Goal: Communication & Community: Answer question/provide support

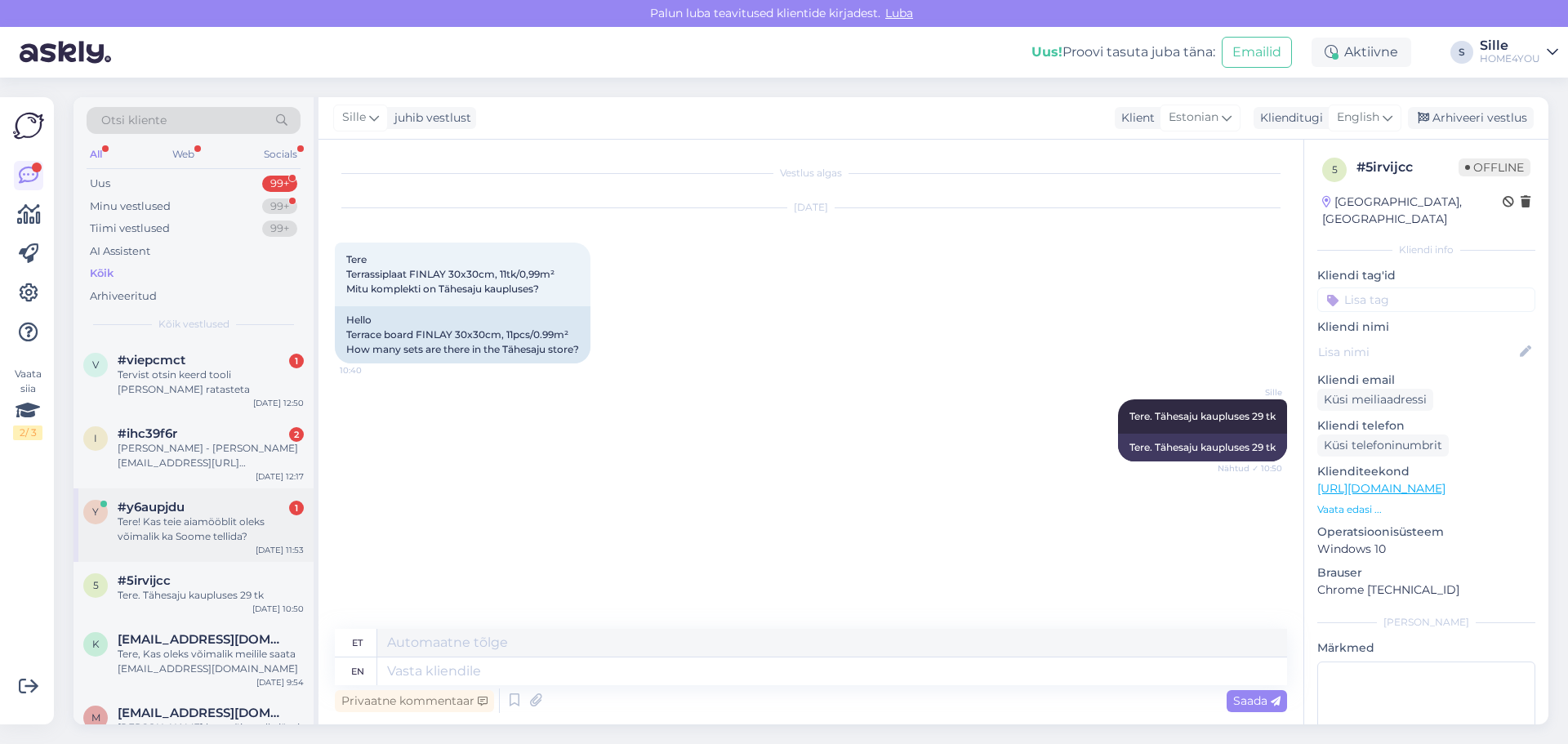
click at [175, 515] on div "Tere! Kas teie aiamööblit oleks võimalik ka Soome tellida?" at bounding box center [211, 529] width 187 height 29
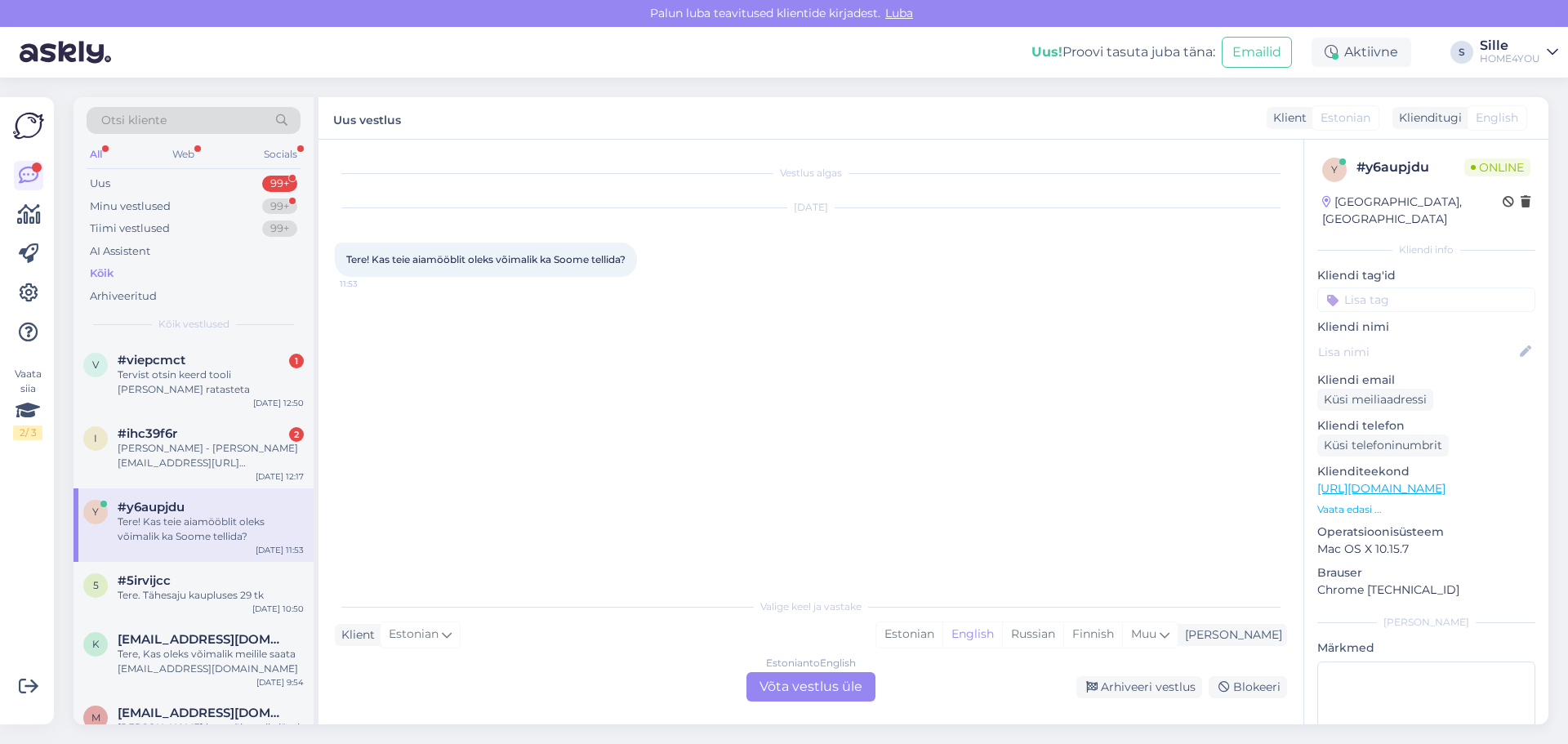
click at [797, 697] on div "Estonian to English Võta vestlus üle" at bounding box center [810, 687] width 129 height 29
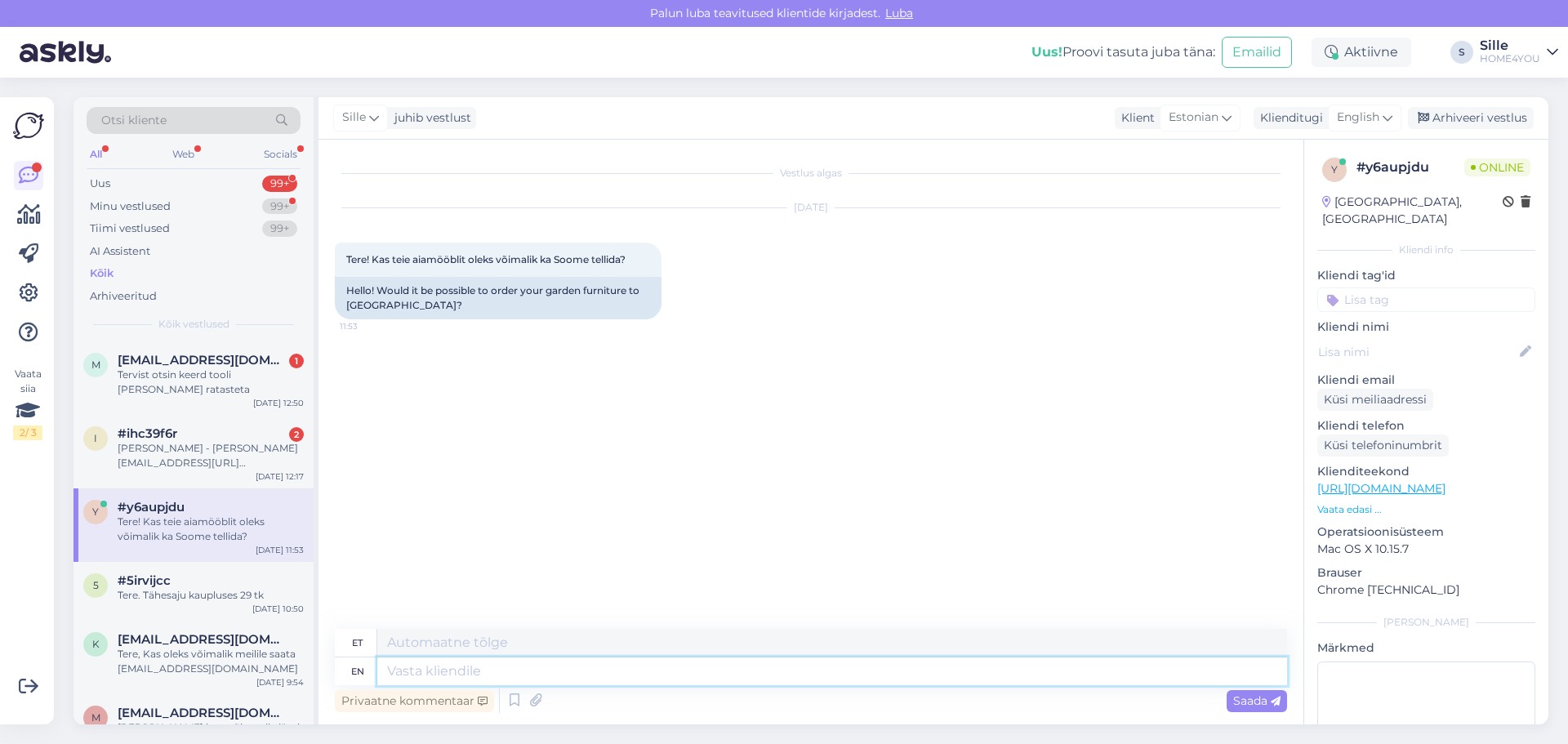
click at [589, 674] on textarea at bounding box center [832, 671] width 910 height 28
type textarea "Tere"
type textarea "Ter"
type textarea "Tere,"
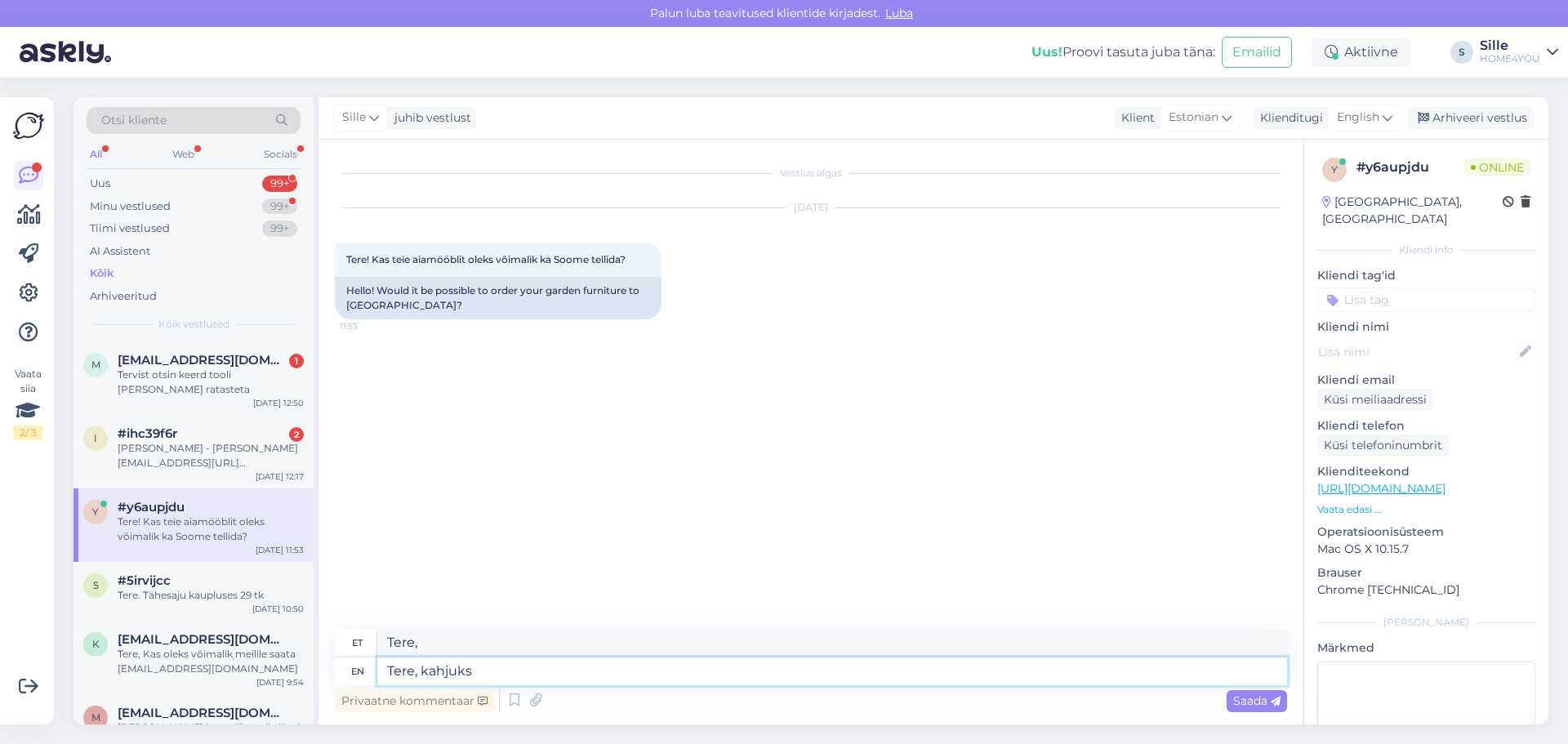
type textarea "Tere, kahjuks"
type textarea "Tere, kahjuks Soome"
type textarea "Tere, kahjuks Soome me k"
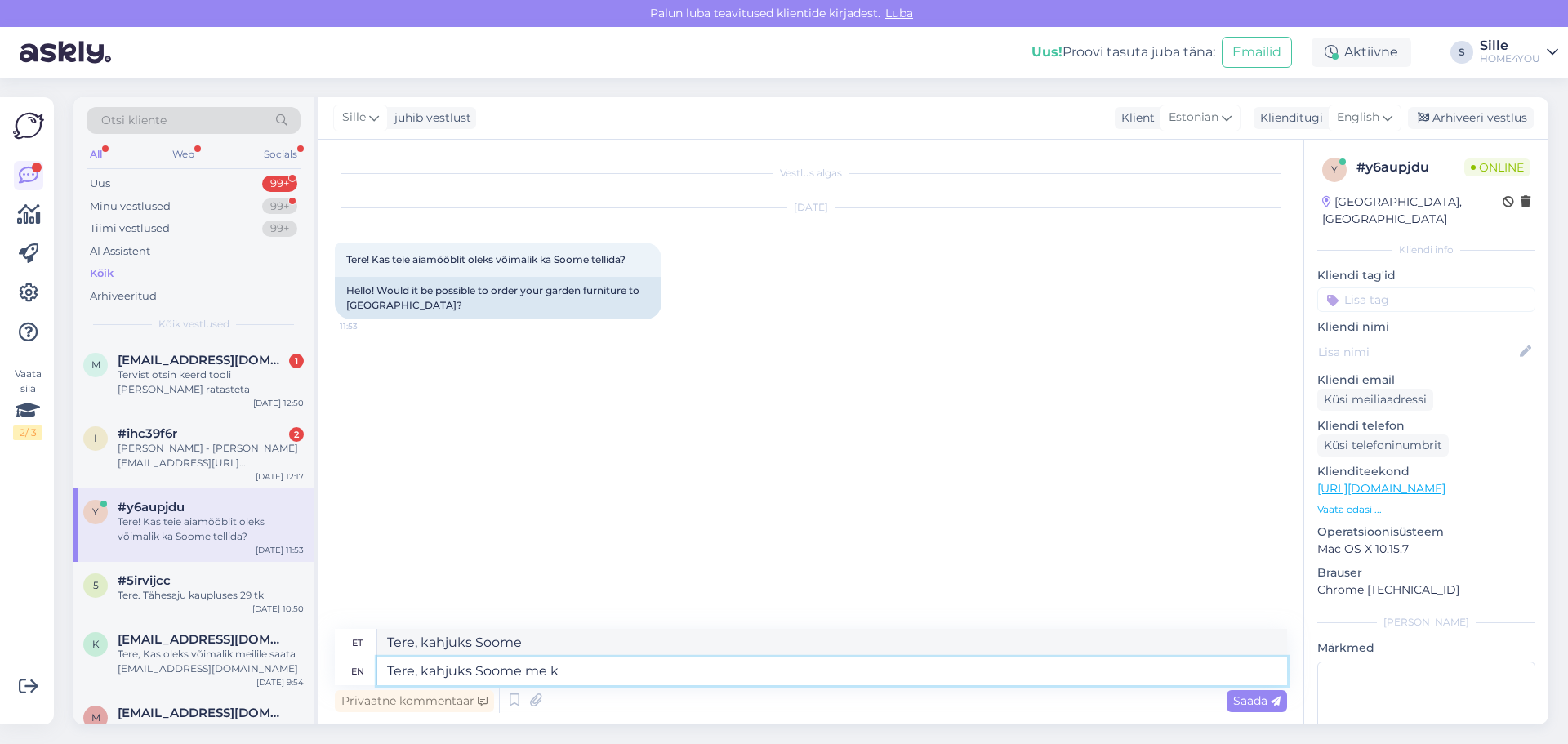
type textarea "Tere, kahjuks Soome mind"
type textarea "Tere, kahjuks Soome me [PERSON_NAME]"
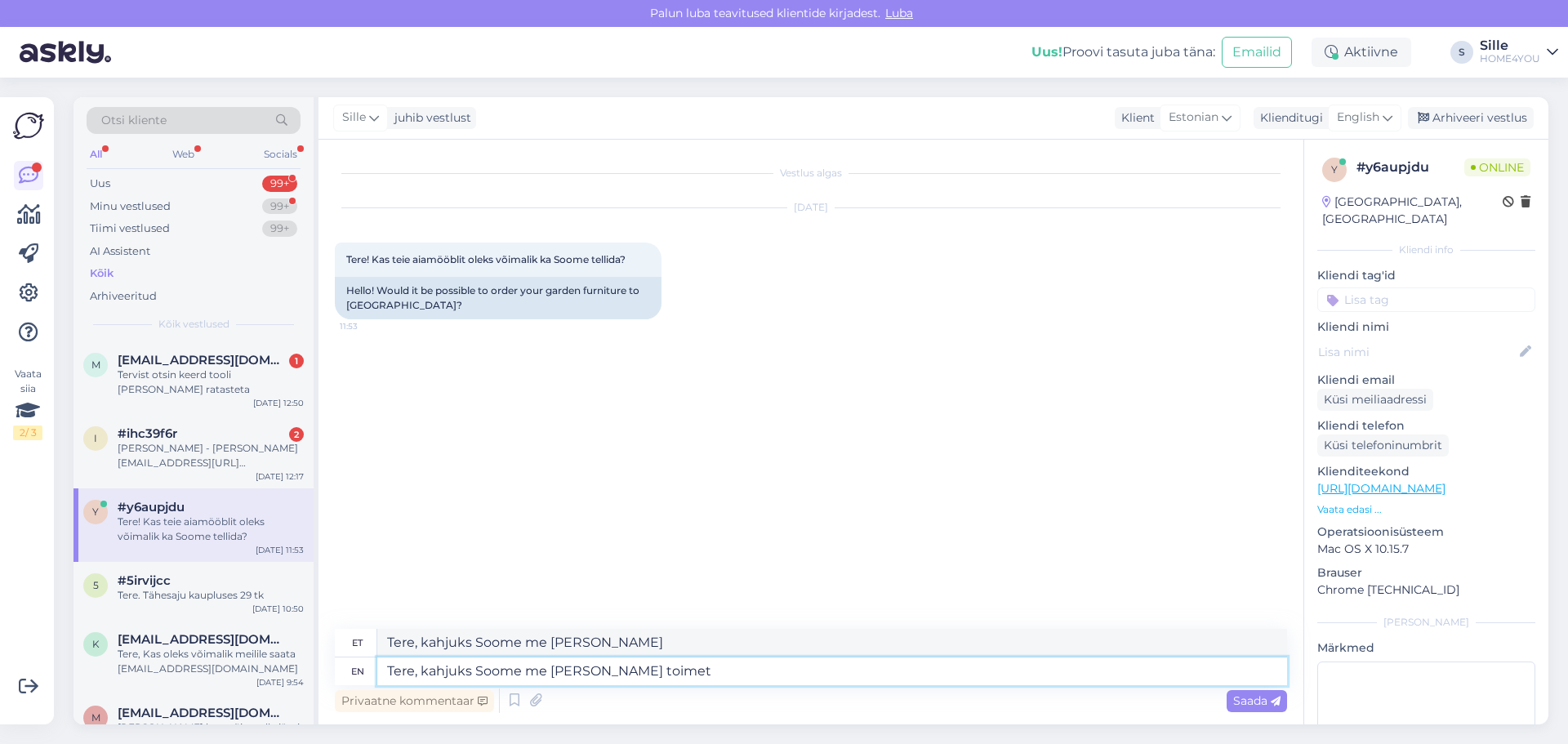
type textarea "Tere, kahjuks Soome me [PERSON_NAME] toimeta"
type textarea "Tere, kahjuks Soome me [PERSON_NAME] toimeta."
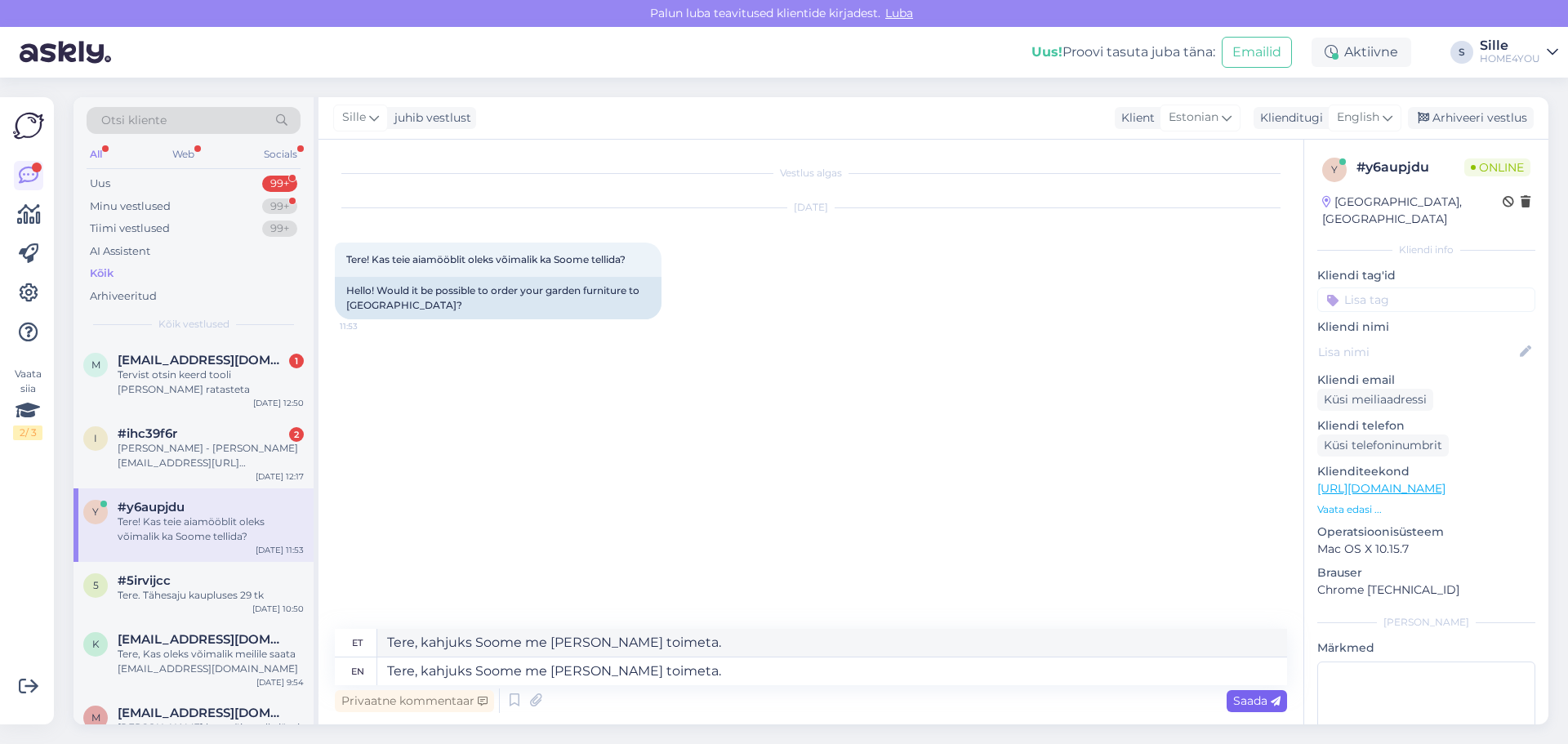
click at [1249, 701] on span "Saada" at bounding box center [1256, 700] width 47 height 15
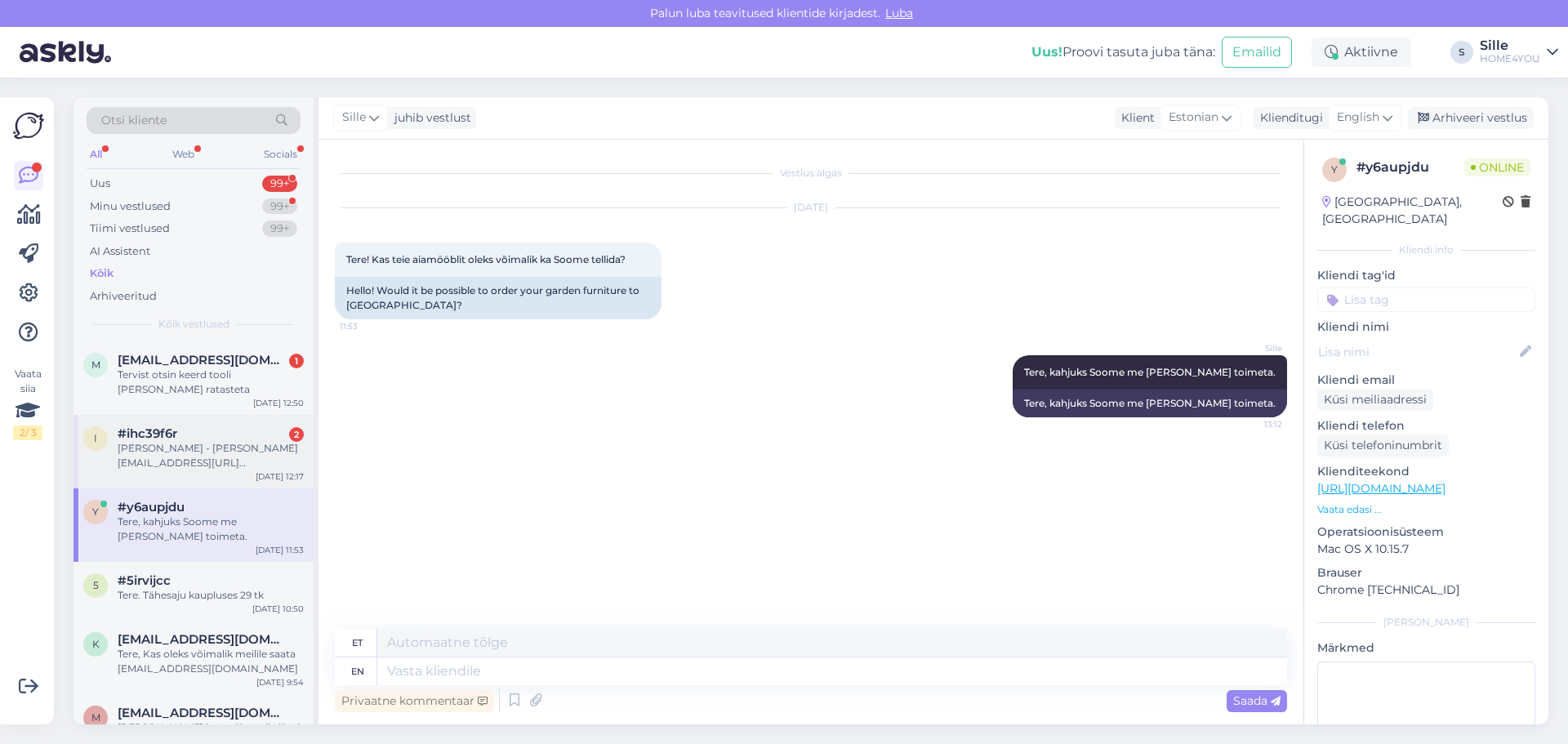
click at [234, 441] on div "[PERSON_NAME] - [PERSON_NAME][EMAIL_ADDRESS][URL][DOMAIN_NAME] 43 243" at bounding box center [211, 455] width 187 height 29
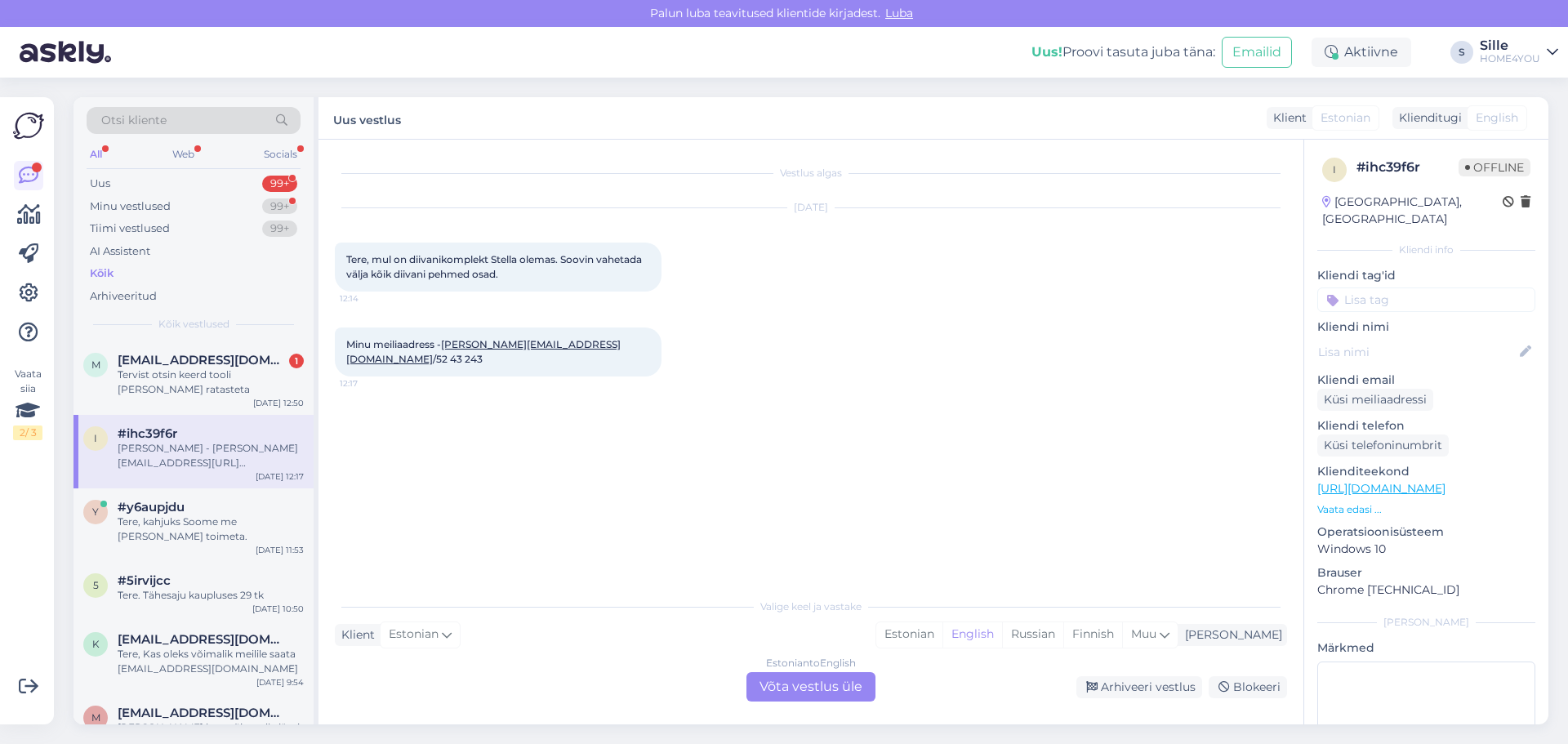
click at [794, 683] on div "Estonian to English Võta vestlus üle" at bounding box center [810, 687] width 129 height 29
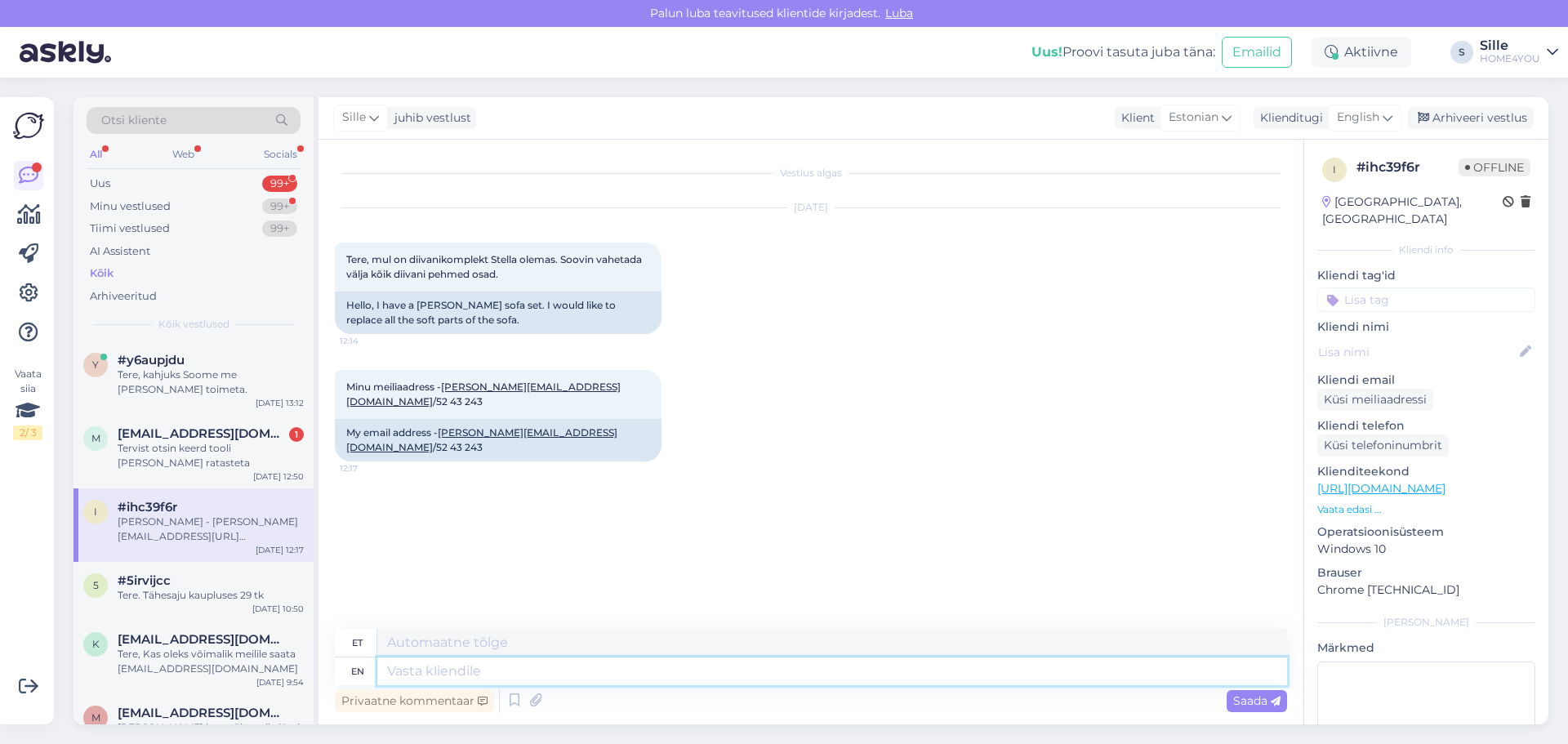
click at [696, 673] on textarea at bounding box center [832, 671] width 910 height 28
click at [1368, 123] on span "English" at bounding box center [1358, 117] width 43 height 18
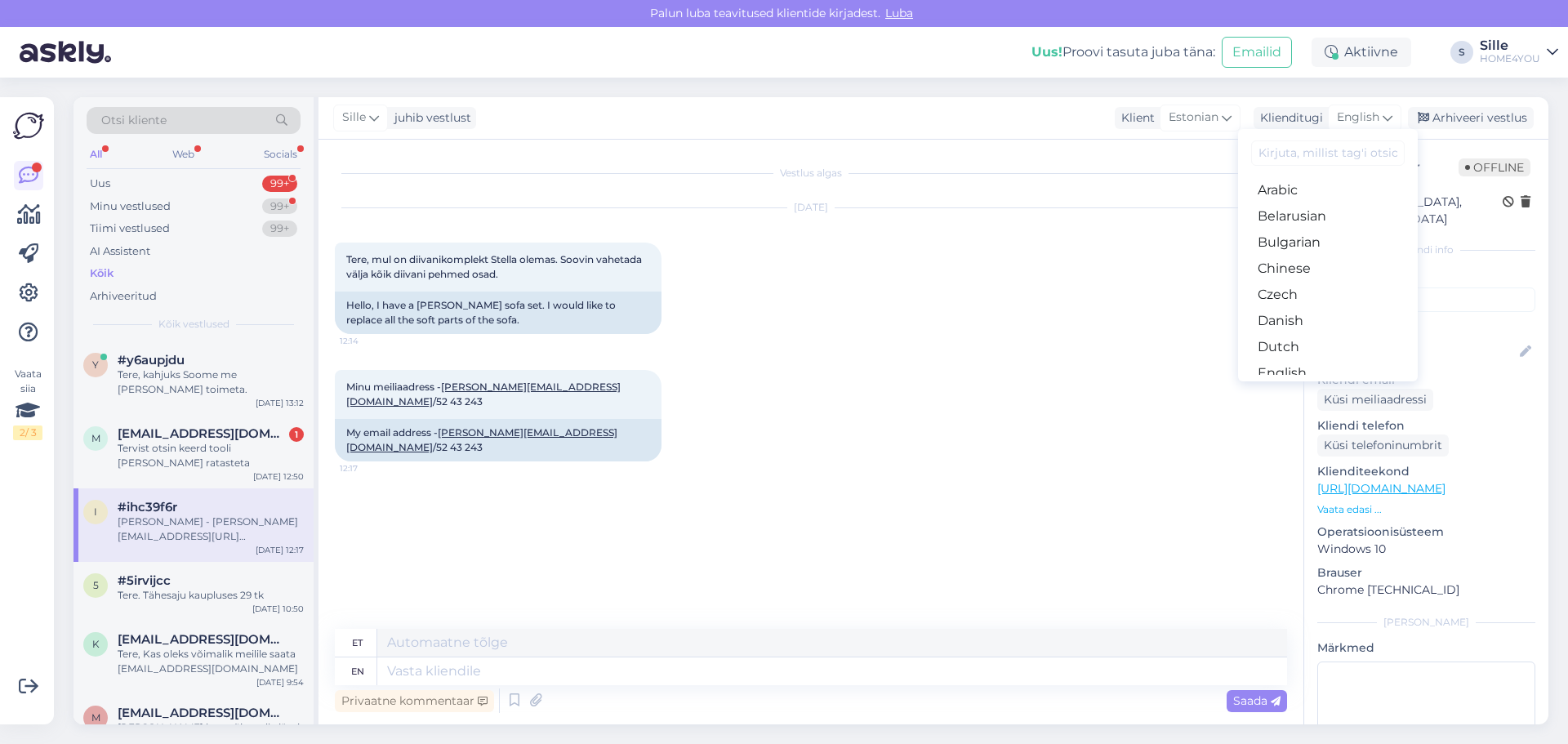
click at [1317, 387] on link "Estonian" at bounding box center [1328, 399] width 179 height 26
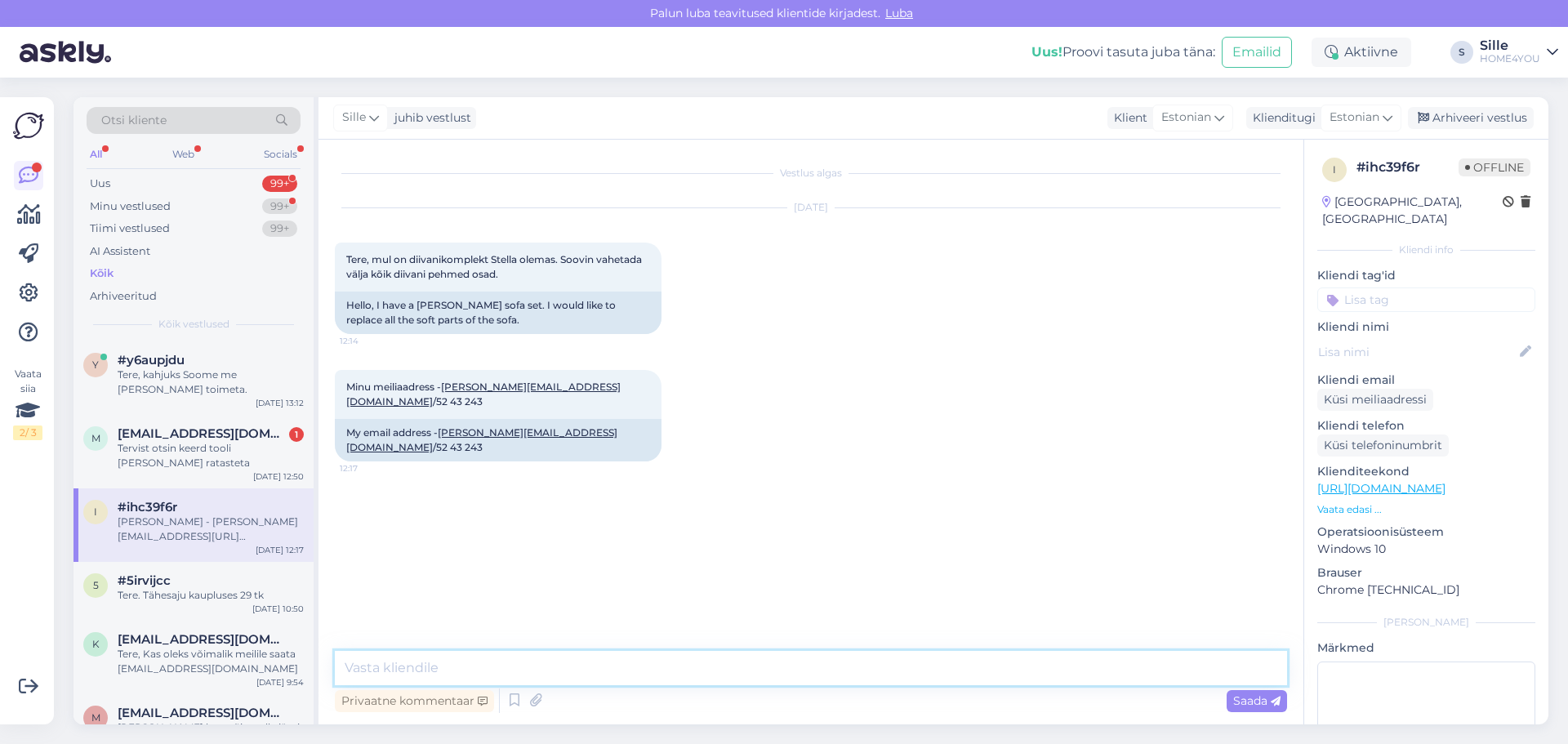
click at [469, 669] on textarea at bounding box center [811, 668] width 952 height 35
type textarea "Tere, uurime mis on vahetamise põhjus?"
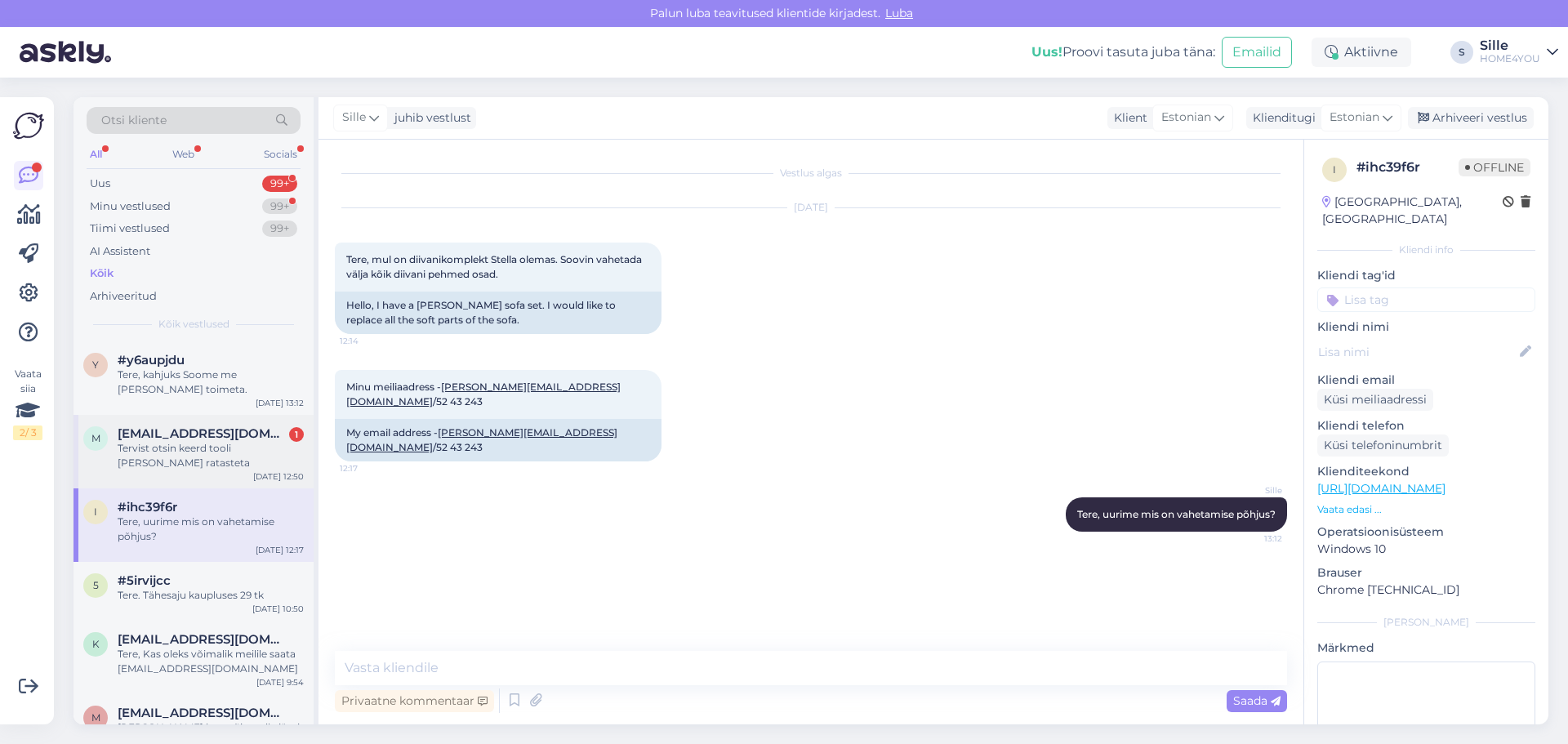
click at [223, 444] on div "Tervist otsin keerd tooli [PERSON_NAME] ratasteta" at bounding box center [211, 455] width 187 height 29
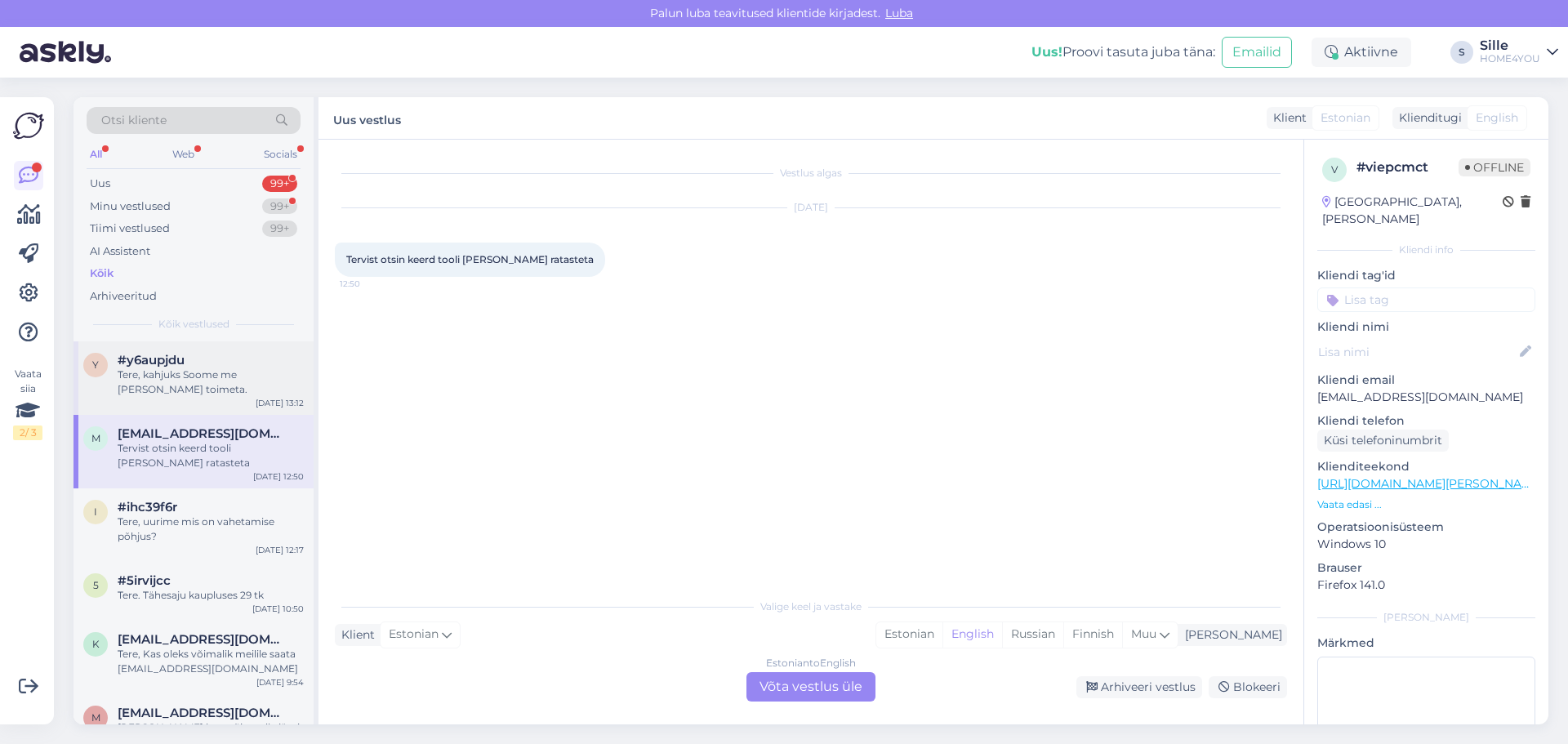
click at [222, 375] on div "Tere, kahjuks Soome me [PERSON_NAME] toimeta." at bounding box center [211, 382] width 187 height 29
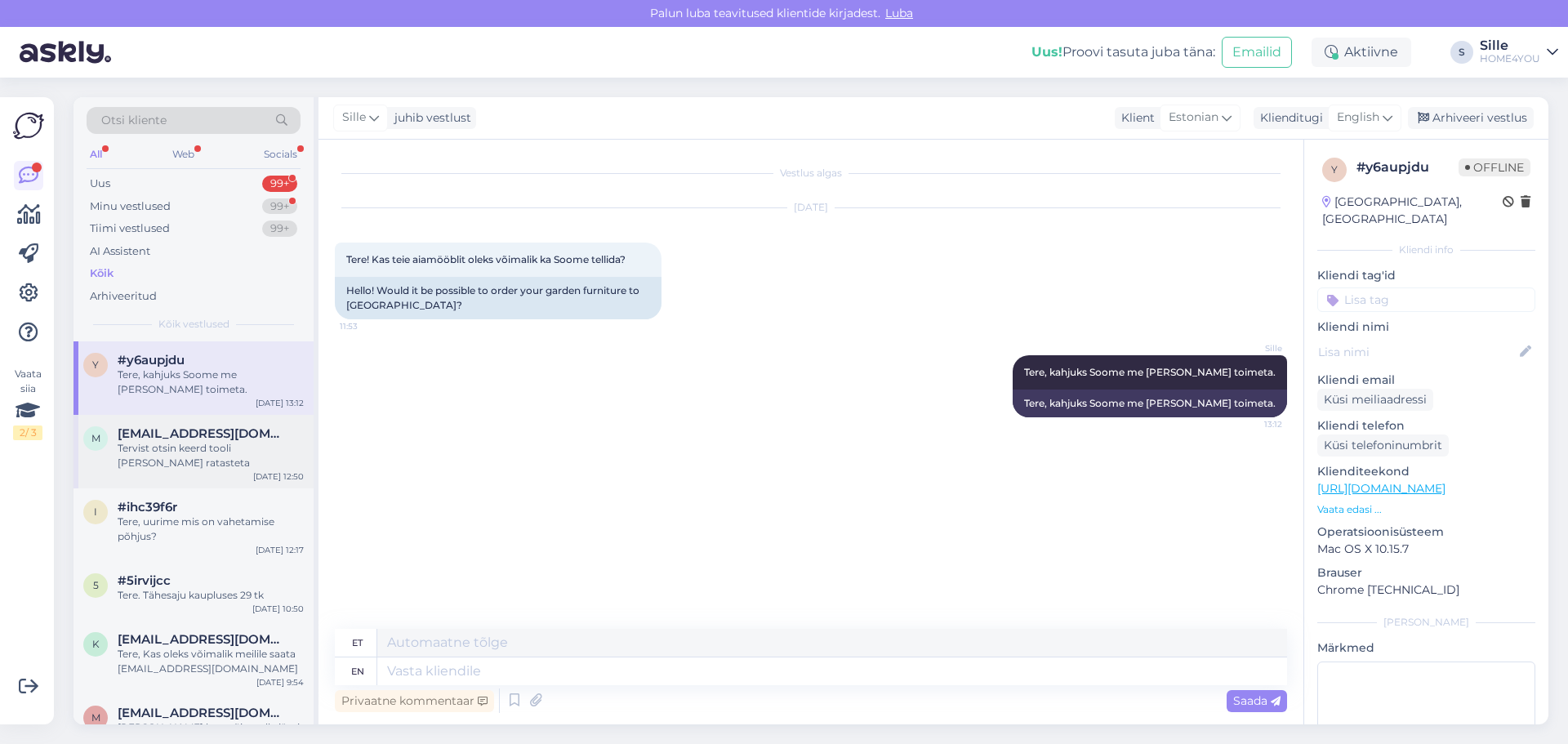
click at [221, 435] on span "[EMAIL_ADDRESS][DOMAIN_NAME]" at bounding box center [202, 434] width 170 height 15
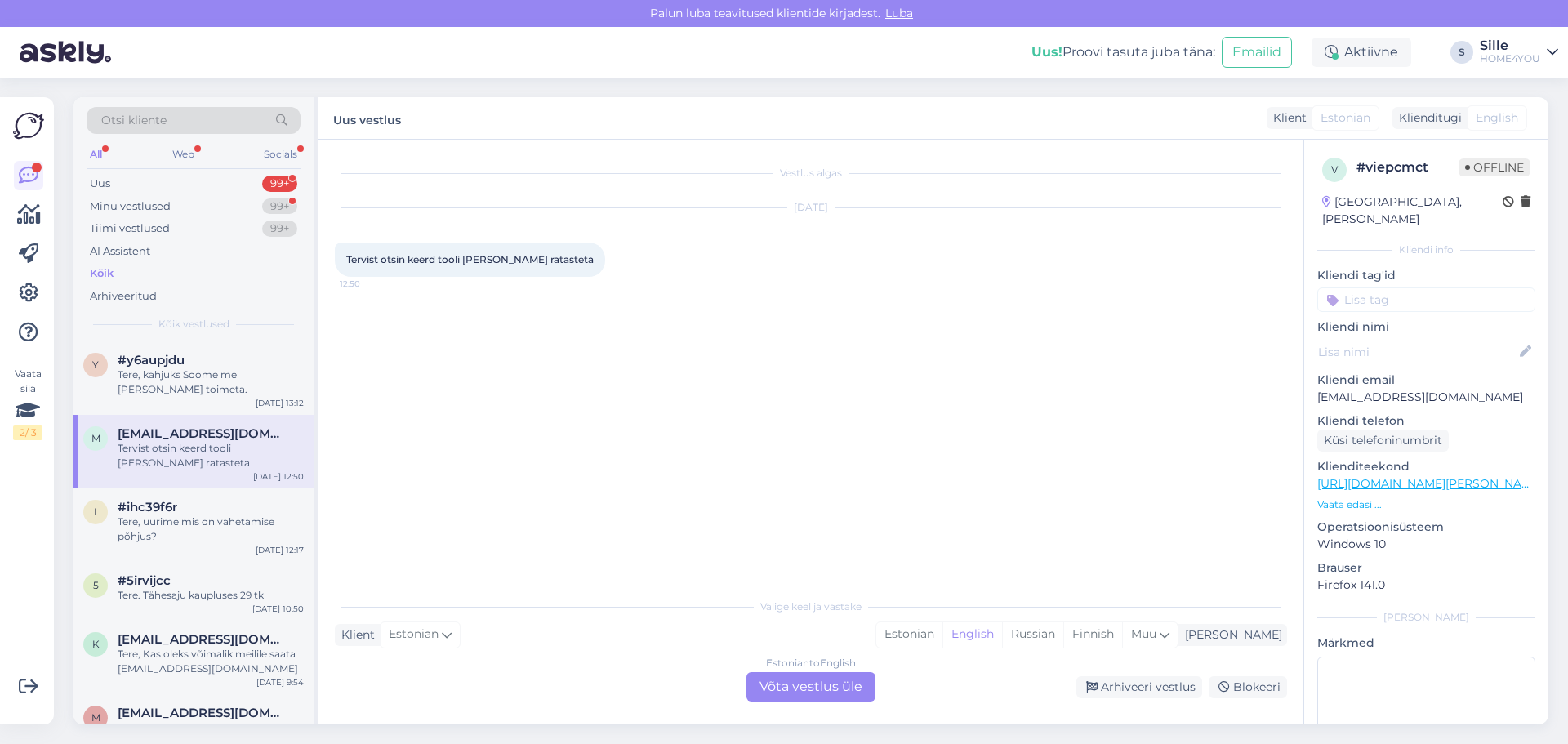
click at [781, 689] on div "Estonian to English Võta vestlus üle" at bounding box center [810, 687] width 129 height 29
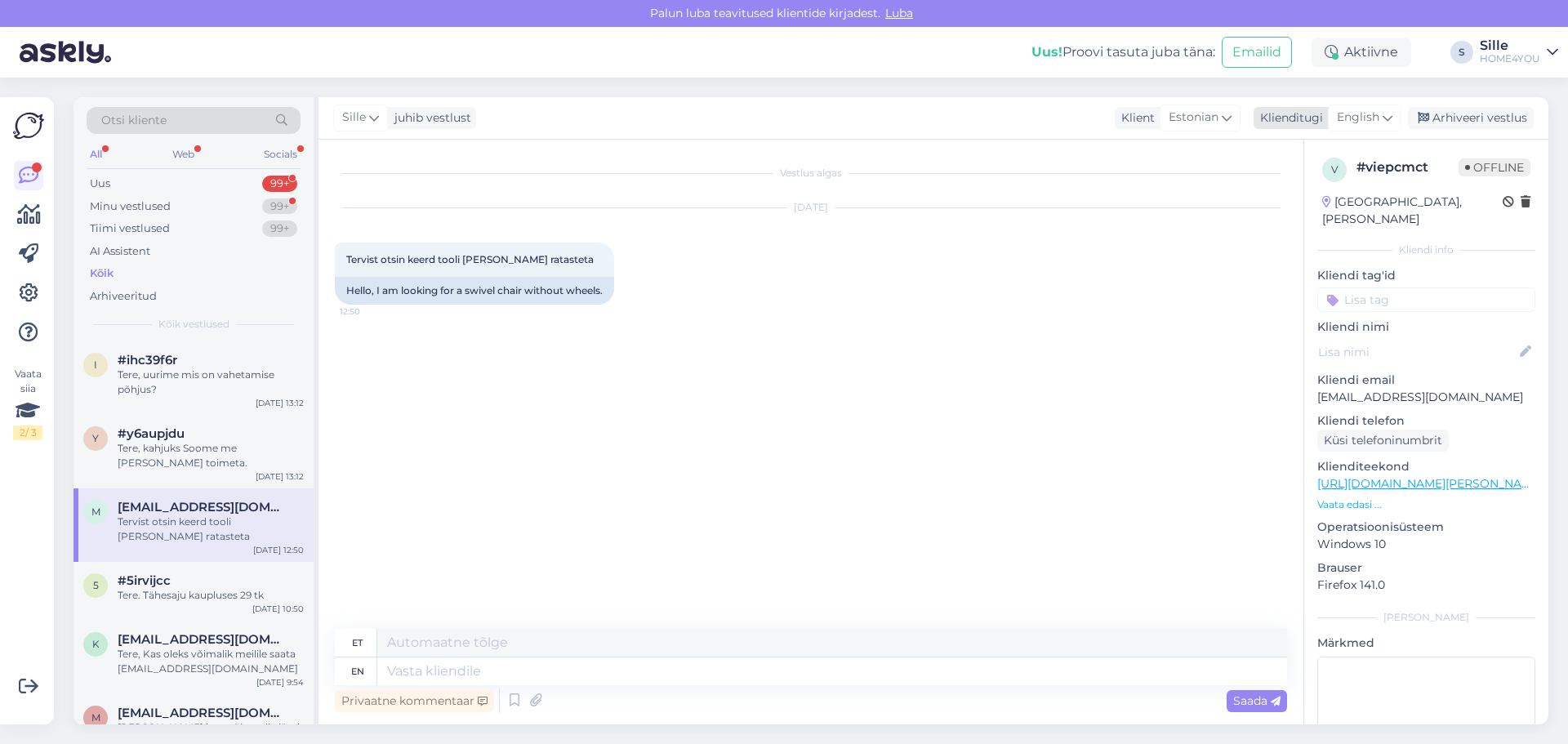
click at [1380, 114] on span "English" at bounding box center [1358, 117] width 43 height 18
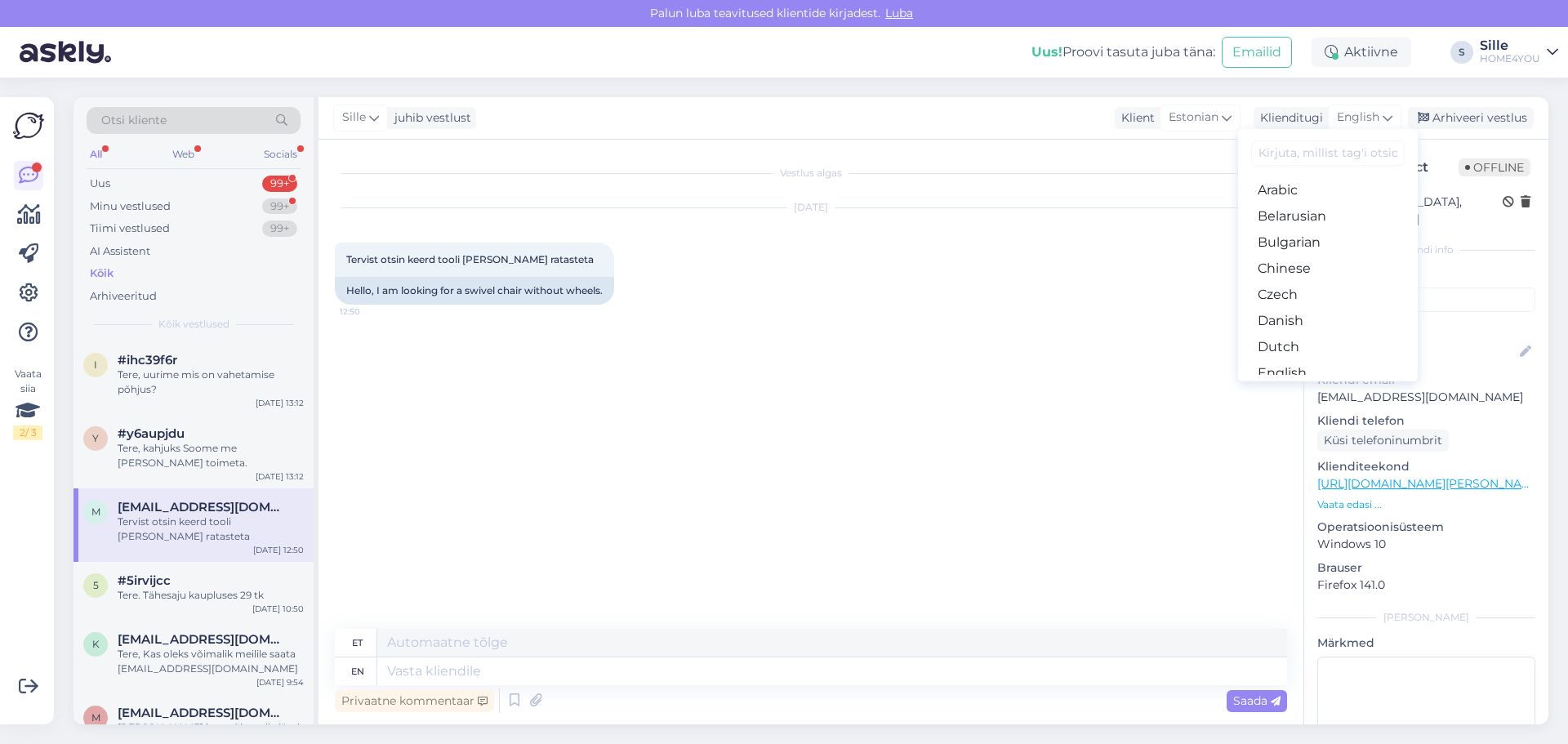
click at [1298, 387] on link "Estonian" at bounding box center [1328, 399] width 179 height 26
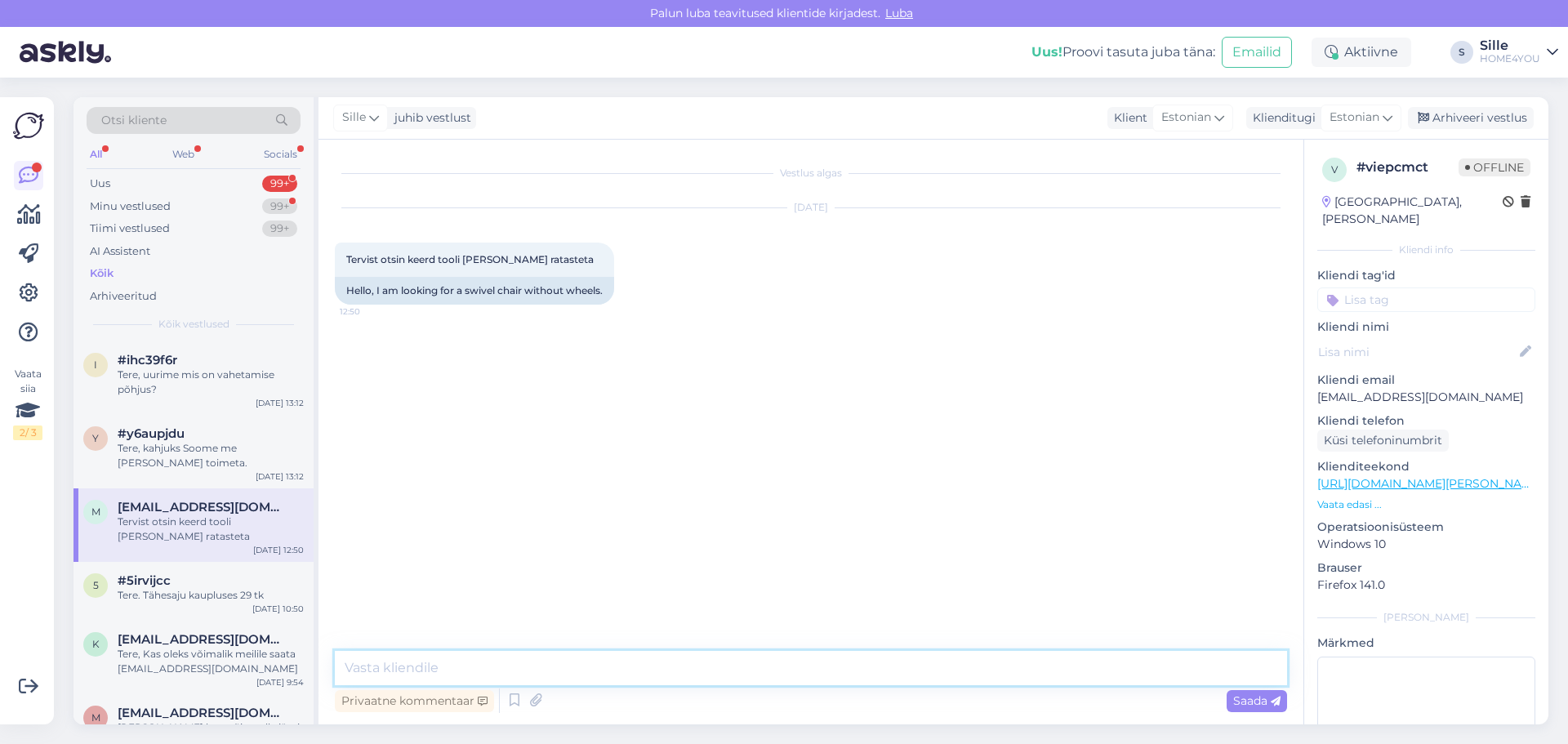
click at [601, 668] on textarea at bounding box center [811, 668] width 952 height 35
type textarea "Tere, toolidele on võimalik panna rattaasemikke."
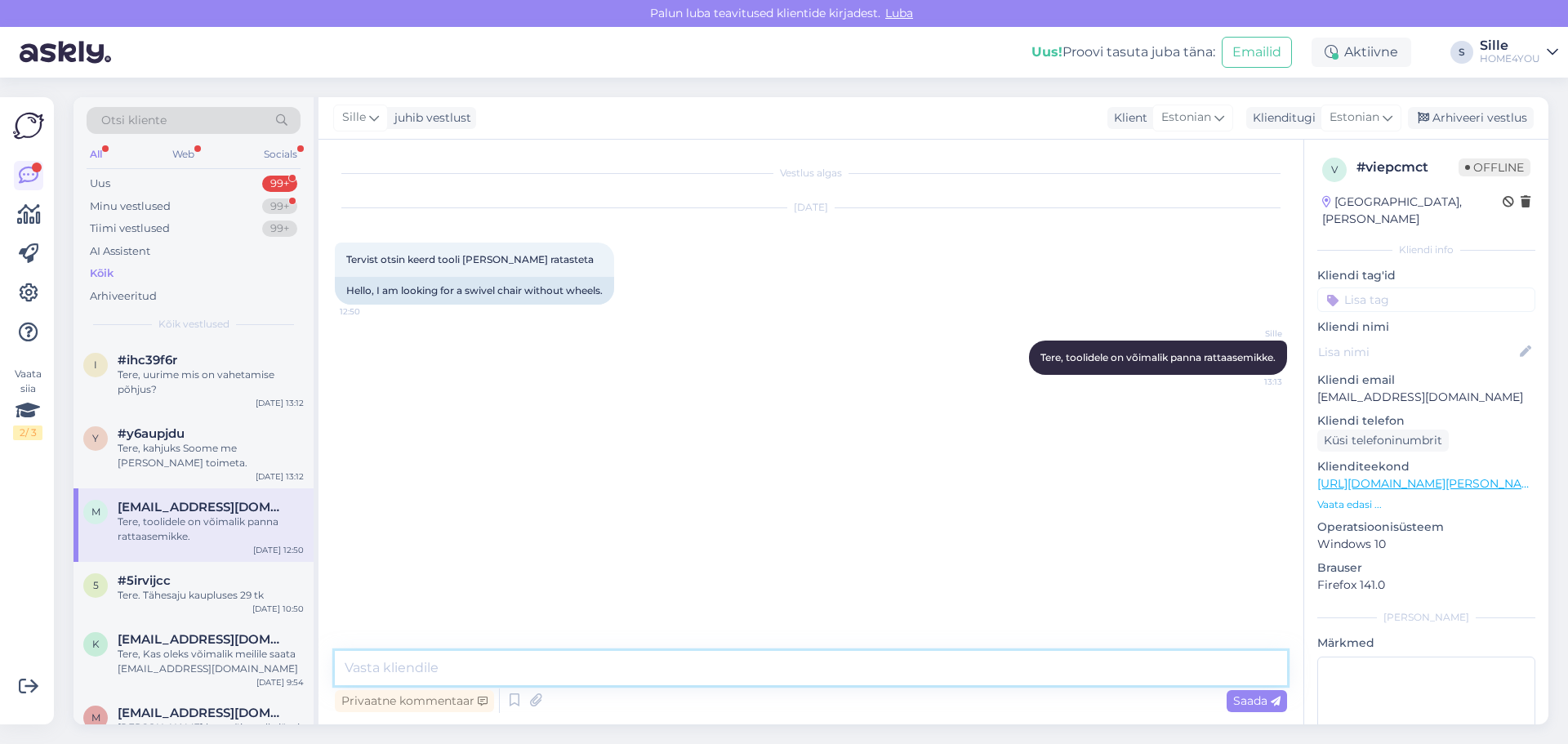
paste textarea "[URL][DOMAIN_NAME]"
type textarea "[URL][DOMAIN_NAME]"
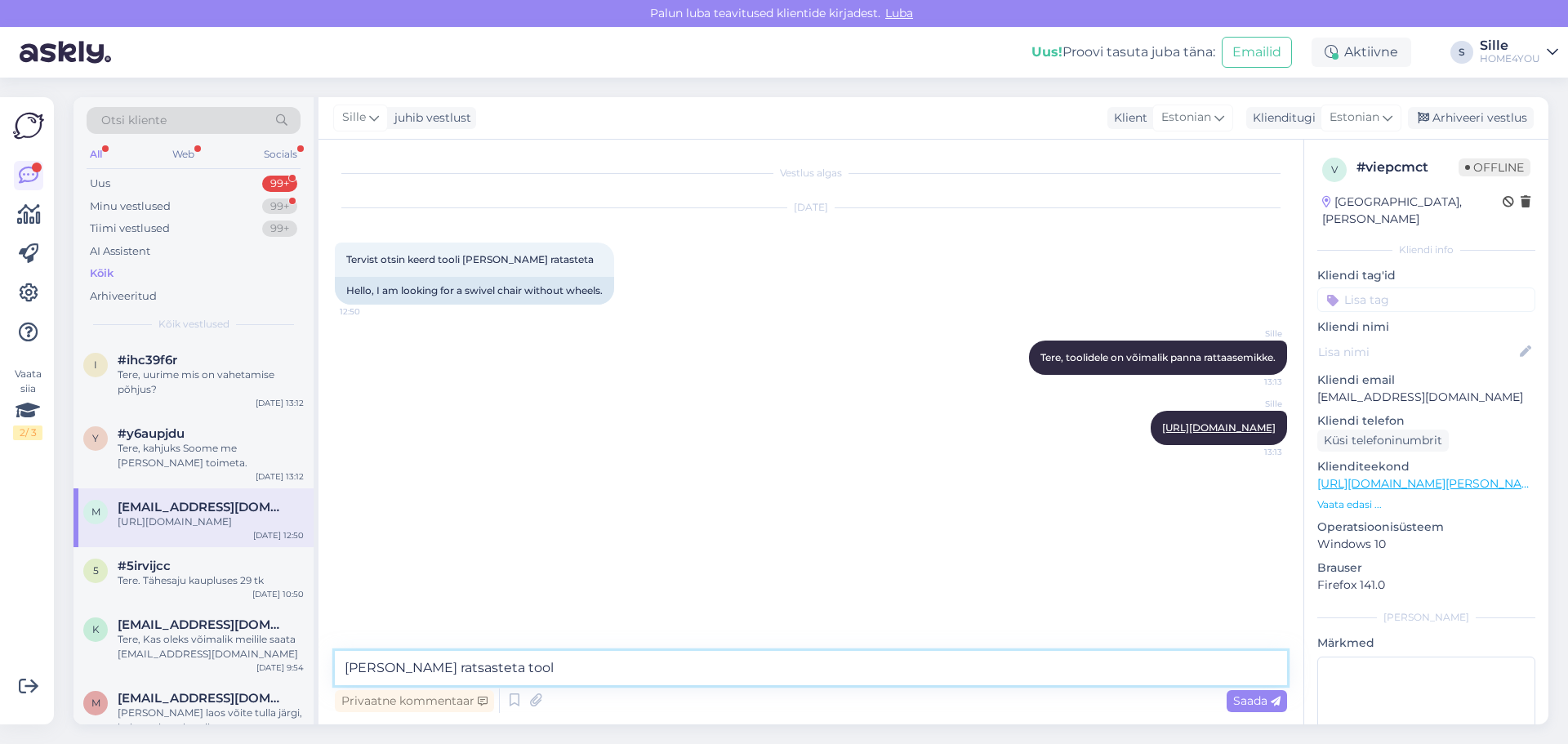
type textarea "[PERSON_NAME] ratsasteta toole"
